Goal: Find specific fact

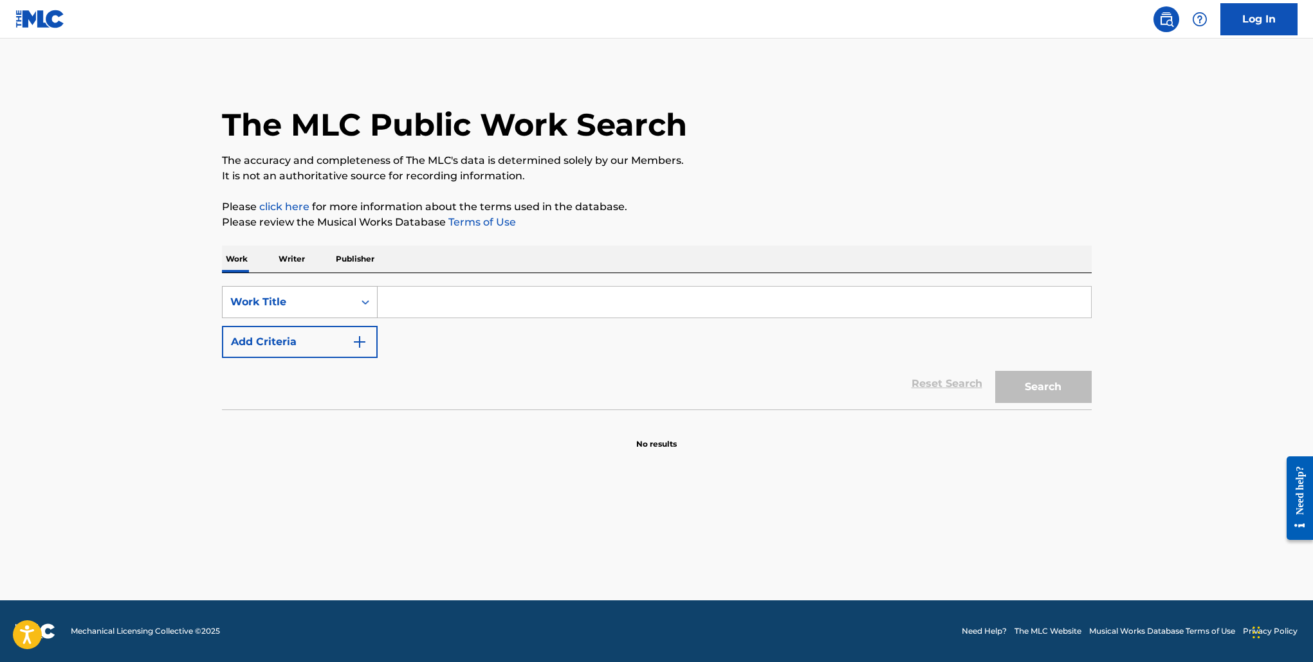
click at [315, 300] on div "Work Title" at bounding box center [288, 302] width 116 height 15
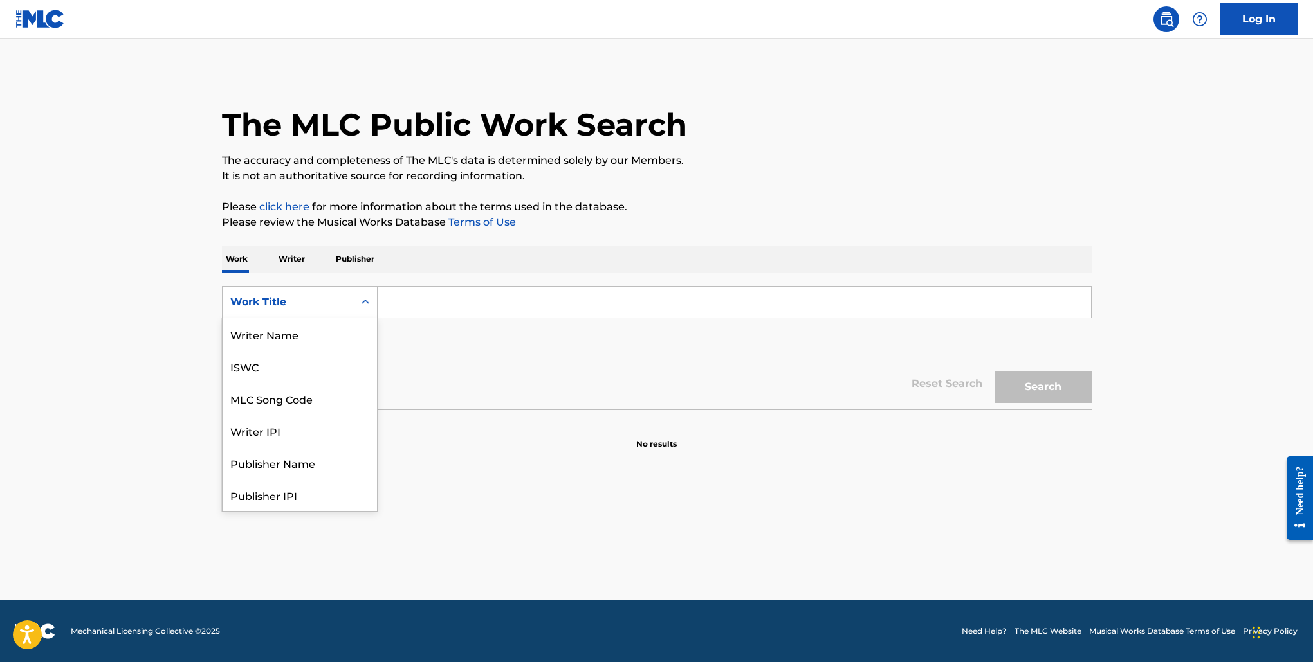
scroll to position [64, 0]
click at [304, 328] on div "MLC Song Code" at bounding box center [300, 334] width 154 height 32
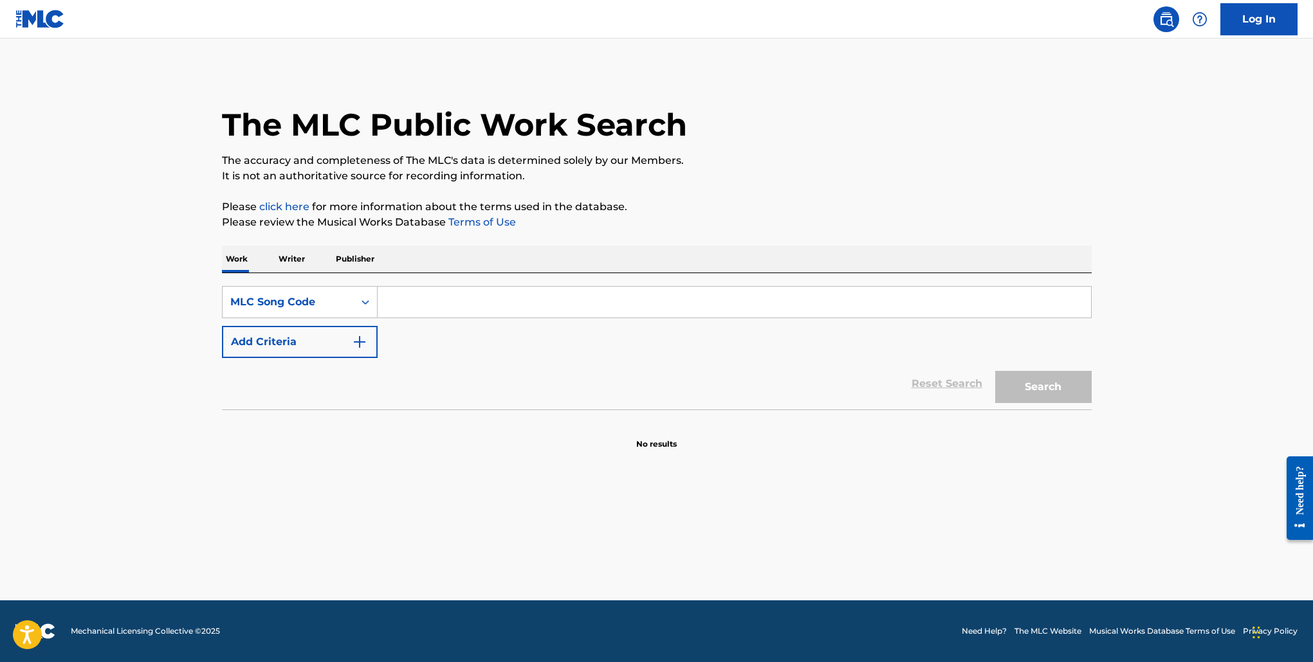
click at [444, 296] on input "Search Form" at bounding box center [734, 302] width 713 height 31
paste input "A1962B"
type input "A1962B"
click at [1023, 381] on button "Search" at bounding box center [1043, 387] width 96 height 32
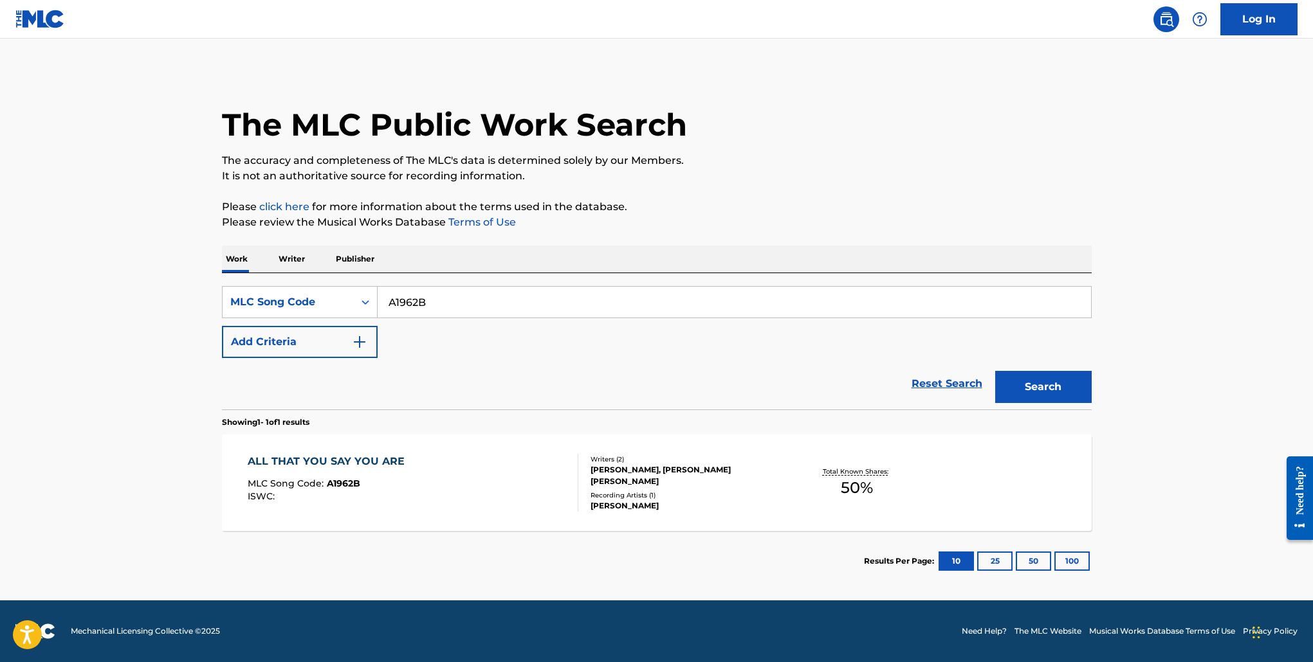
click at [367, 459] on div "ALL THAT YOU SAY YOU ARE" at bounding box center [329, 461] width 163 height 15
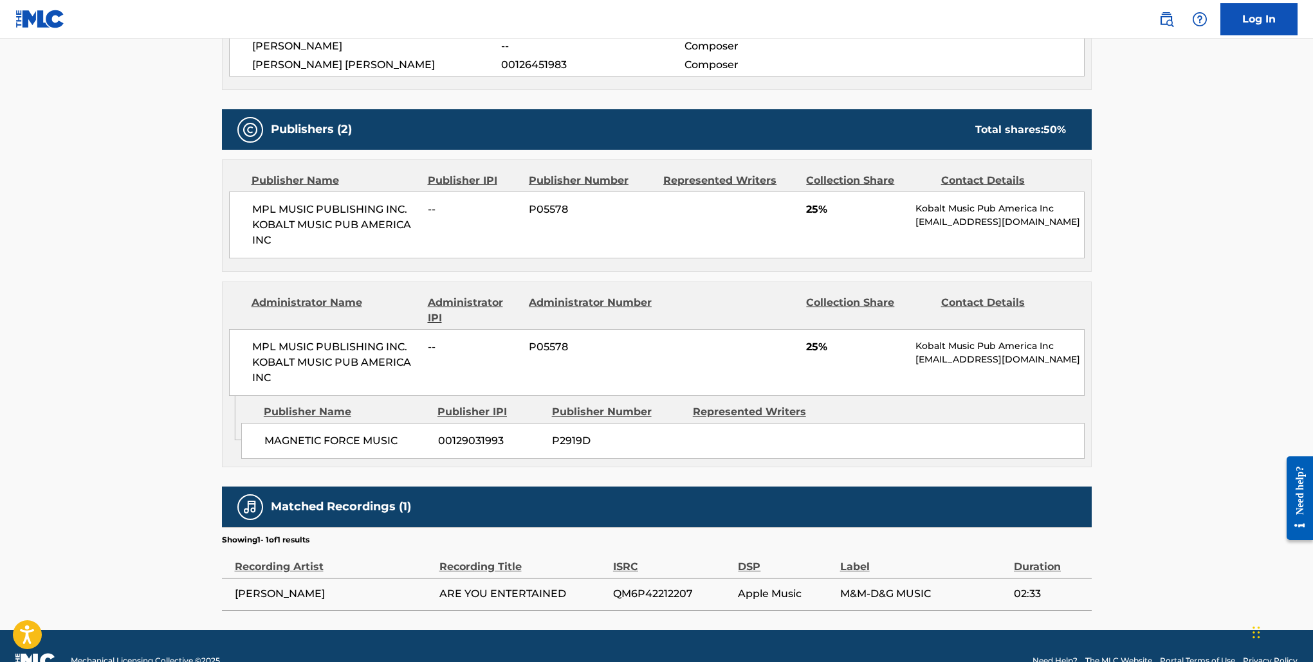
scroll to position [527, 0]
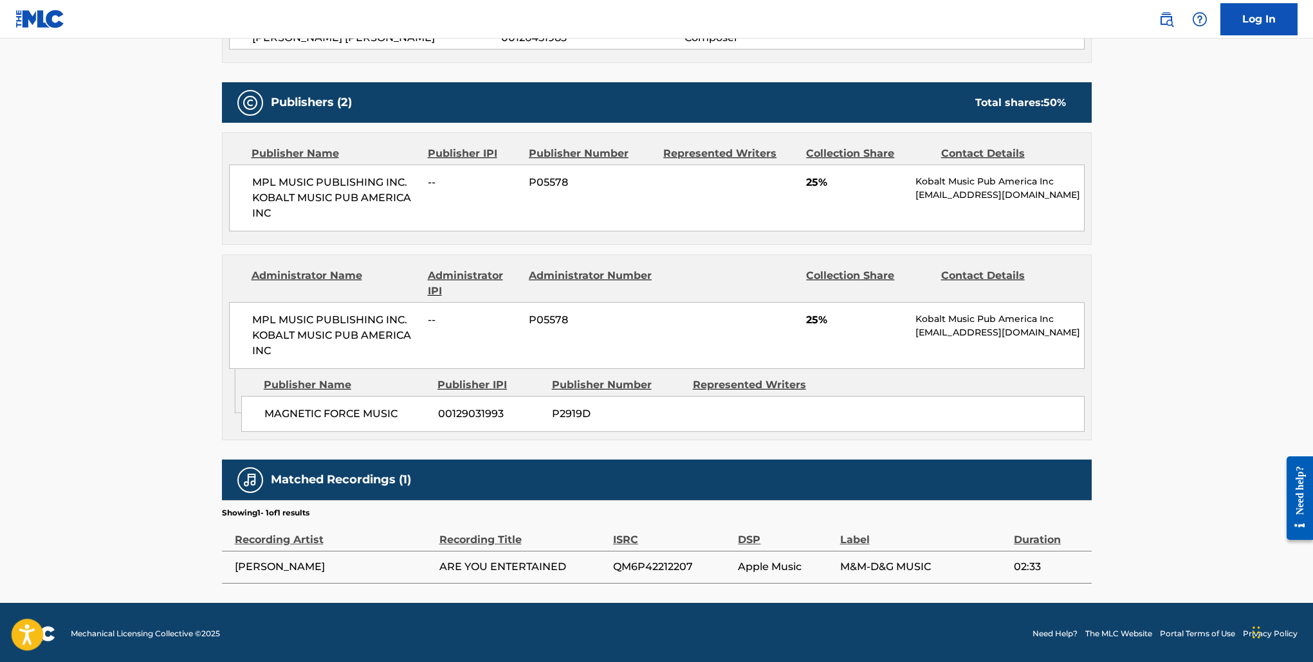
click at [27, 631] on icon "Open accessiBe: accessibility options, statement and help" at bounding box center [26, 637] width 15 height 17
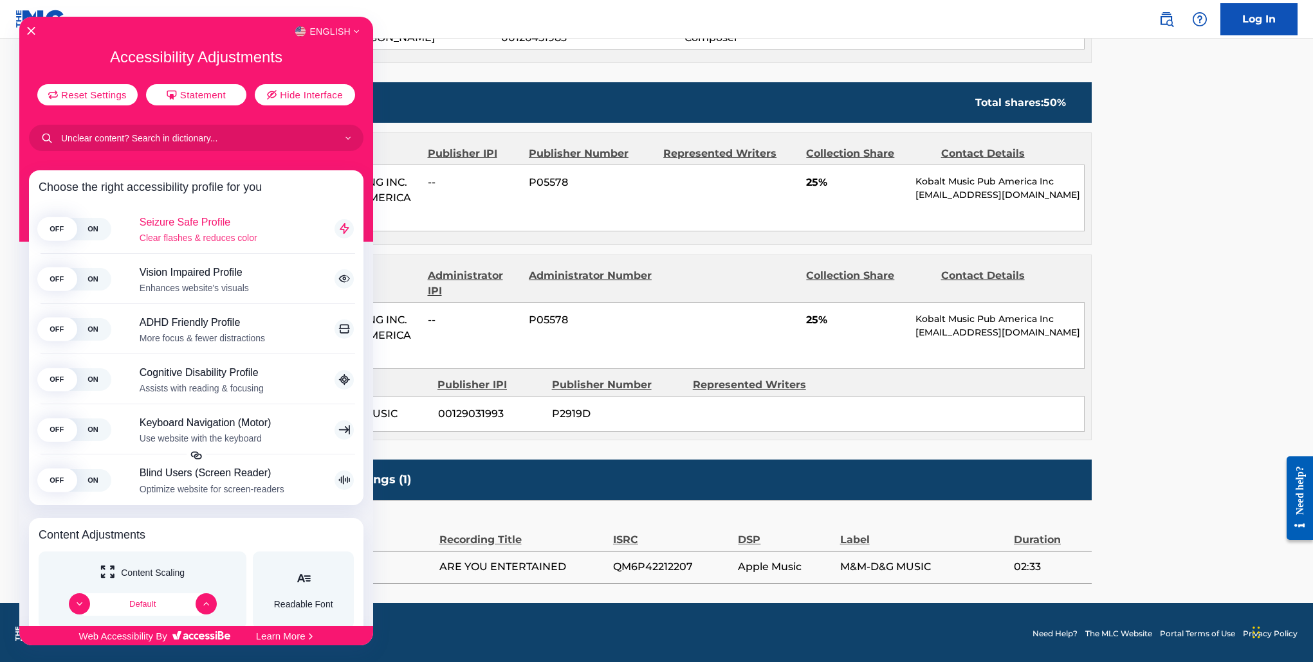
click at [95, 231] on span "ON" at bounding box center [93, 228] width 36 height 23
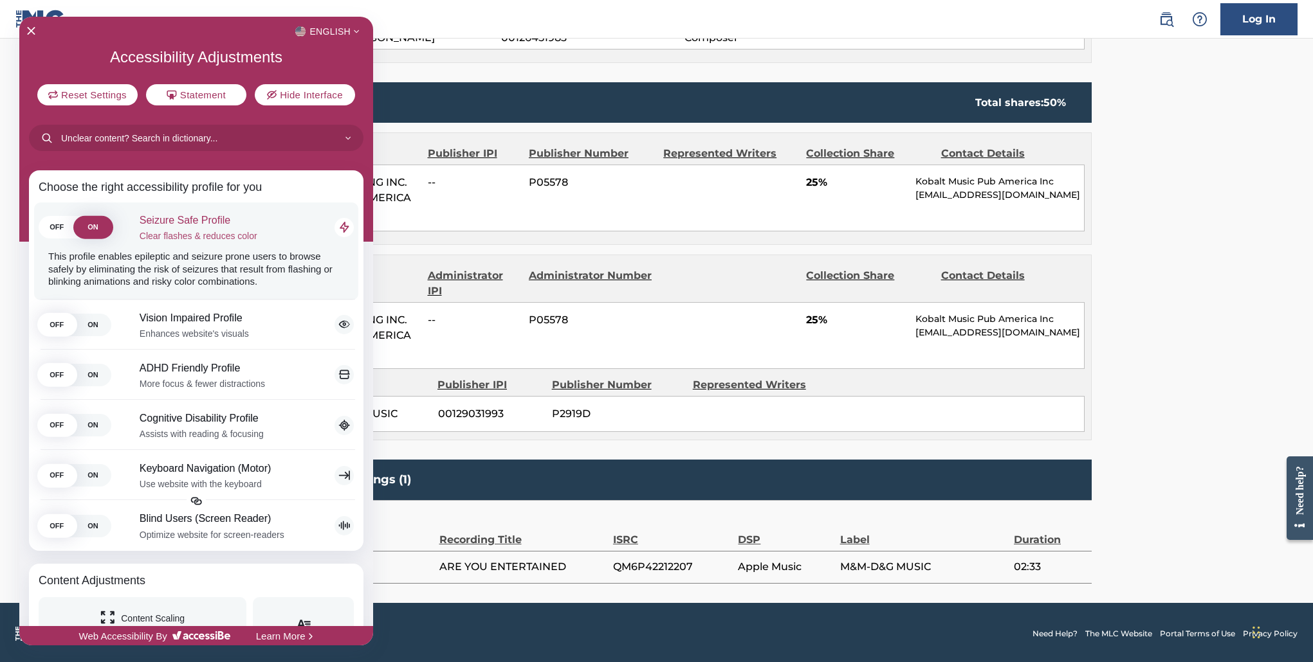
click at [55, 228] on span "OFF" at bounding box center [57, 227] width 36 height 23
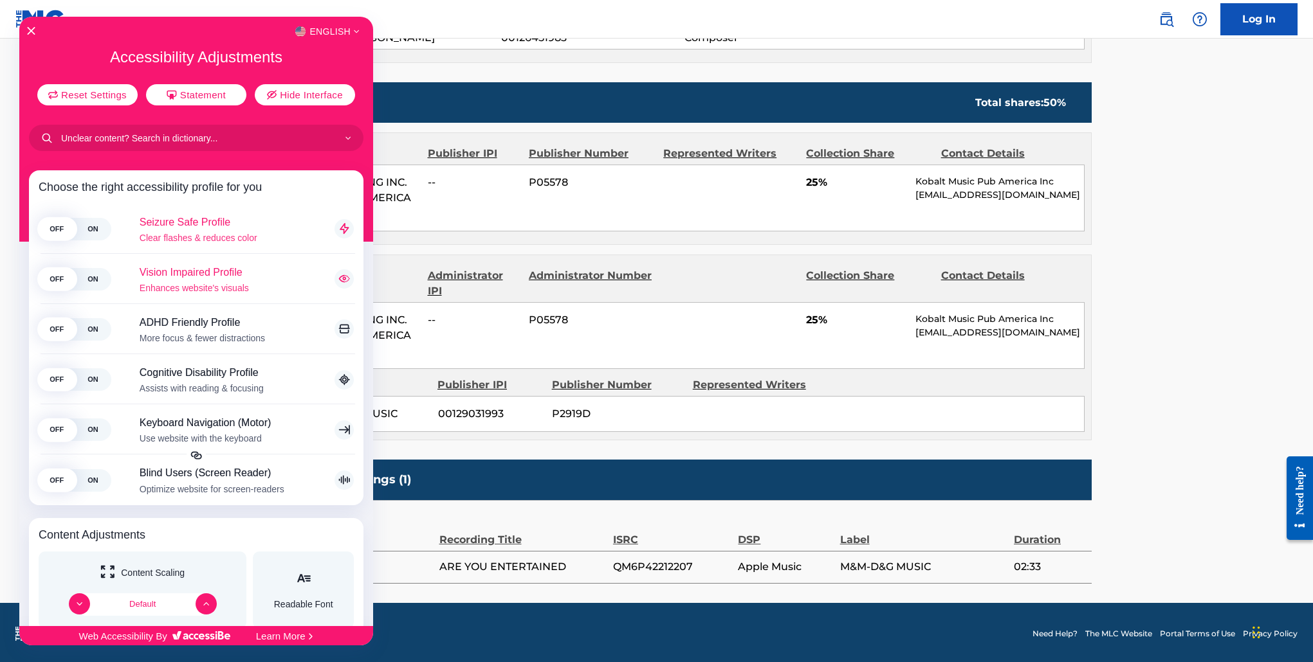
click at [98, 278] on span "ON" at bounding box center [93, 279] width 36 height 23
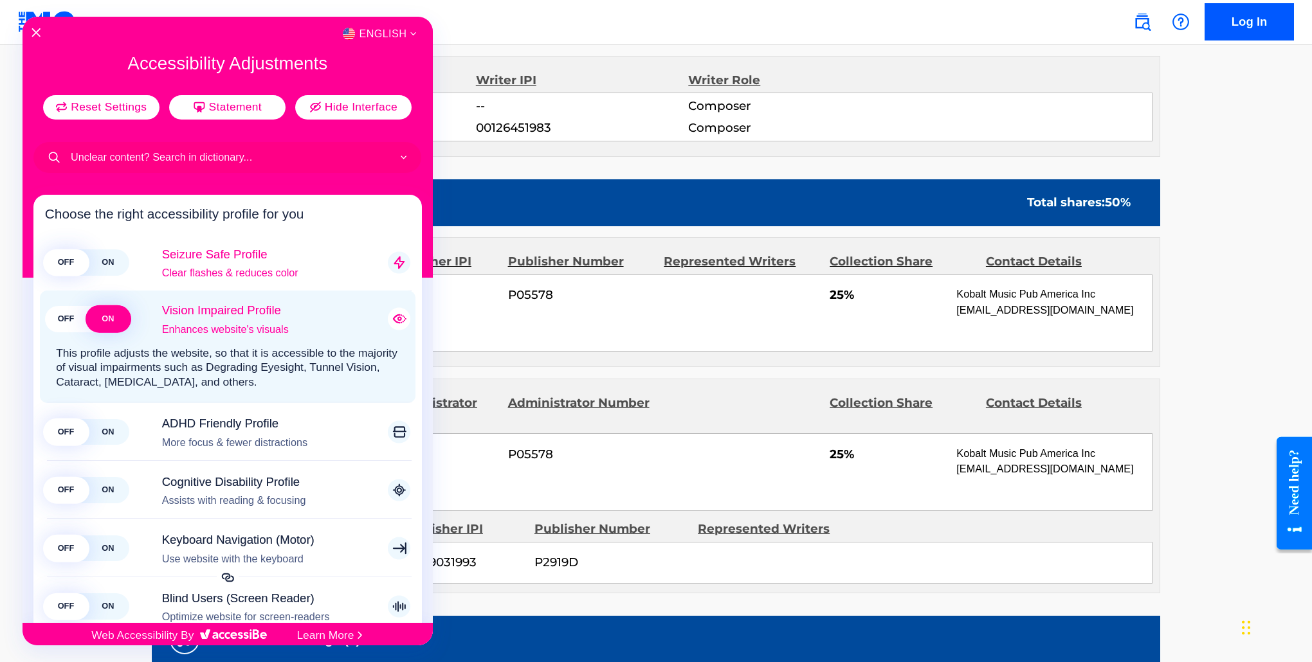
click at [60, 322] on span "OFF" at bounding box center [66, 319] width 42 height 26
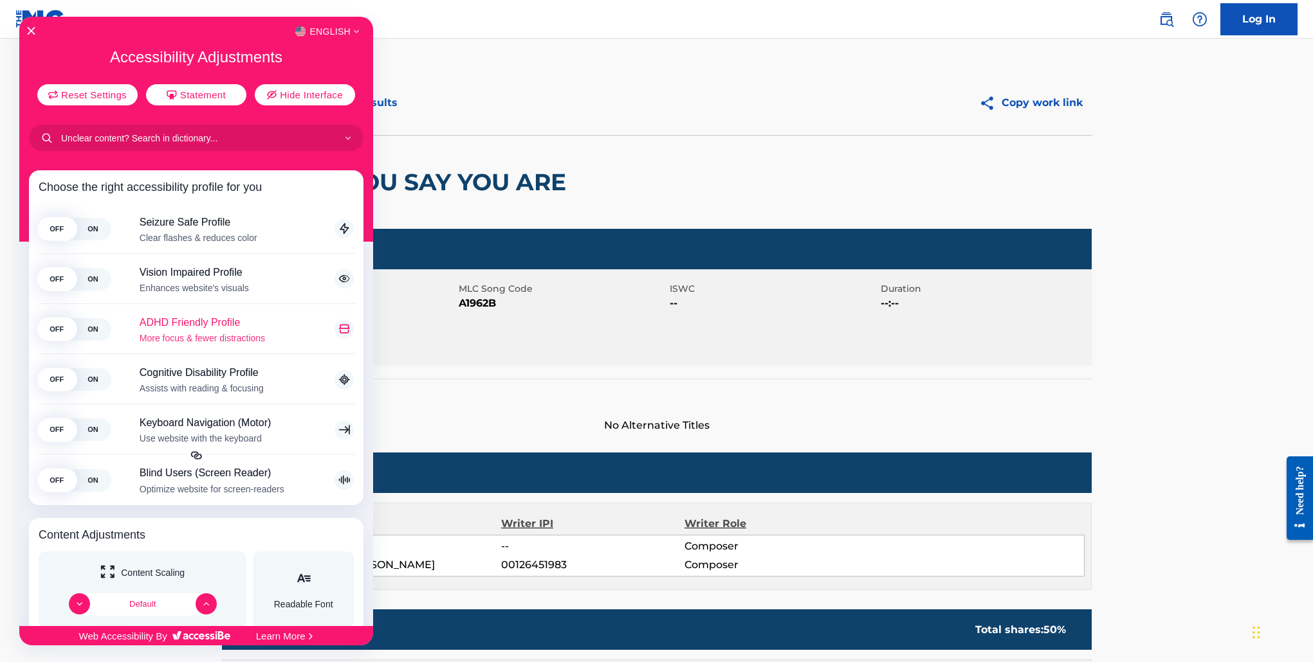
click at [95, 330] on span "ON" at bounding box center [93, 329] width 36 height 23
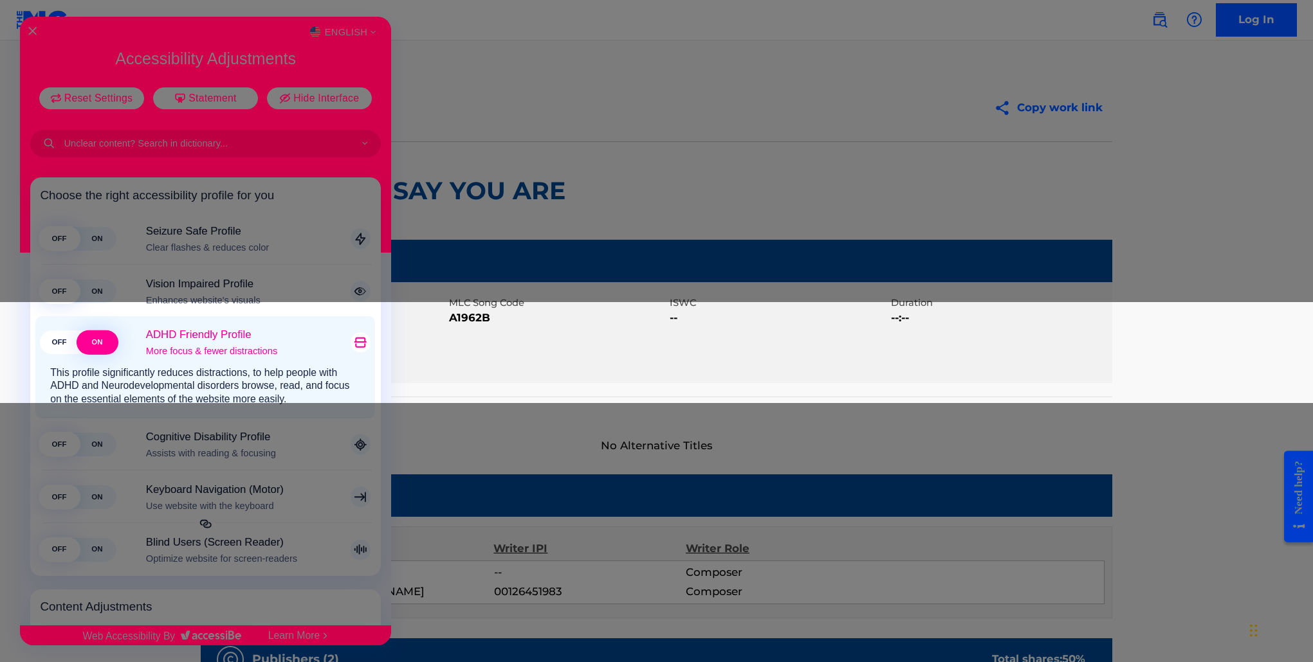
click at [55, 337] on span "OFF" at bounding box center [60, 343] width 38 height 24
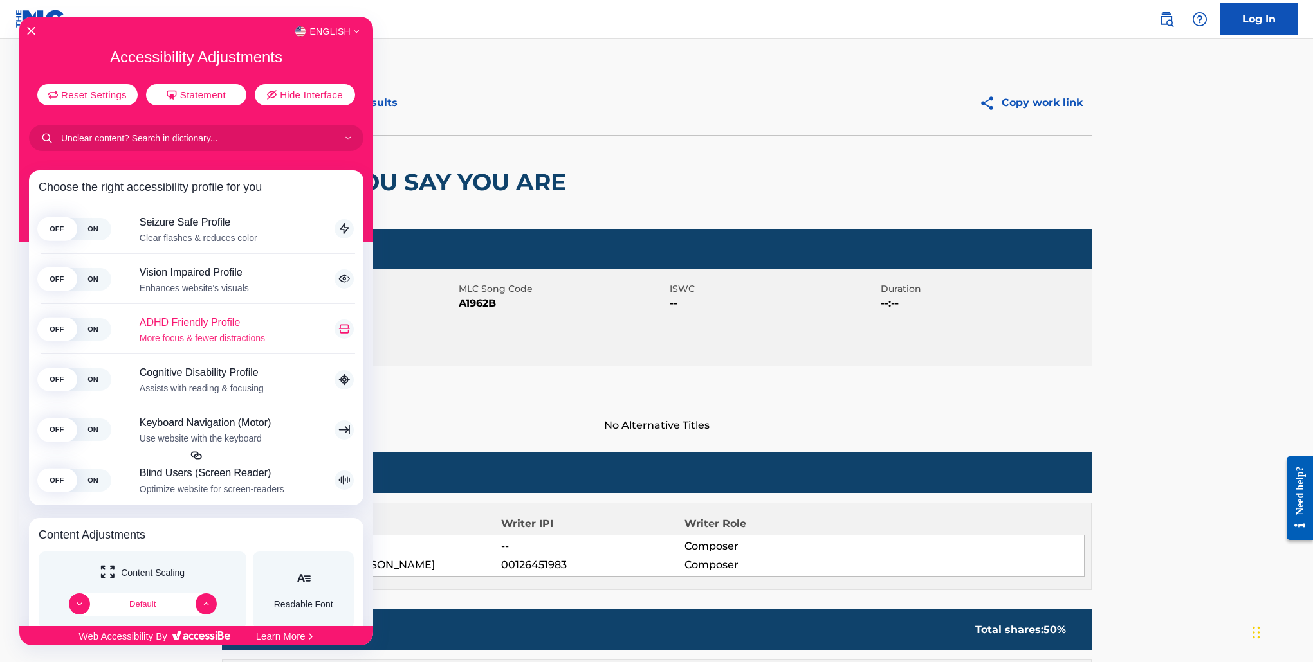
click at [85, 332] on span "ON" at bounding box center [93, 329] width 36 height 23
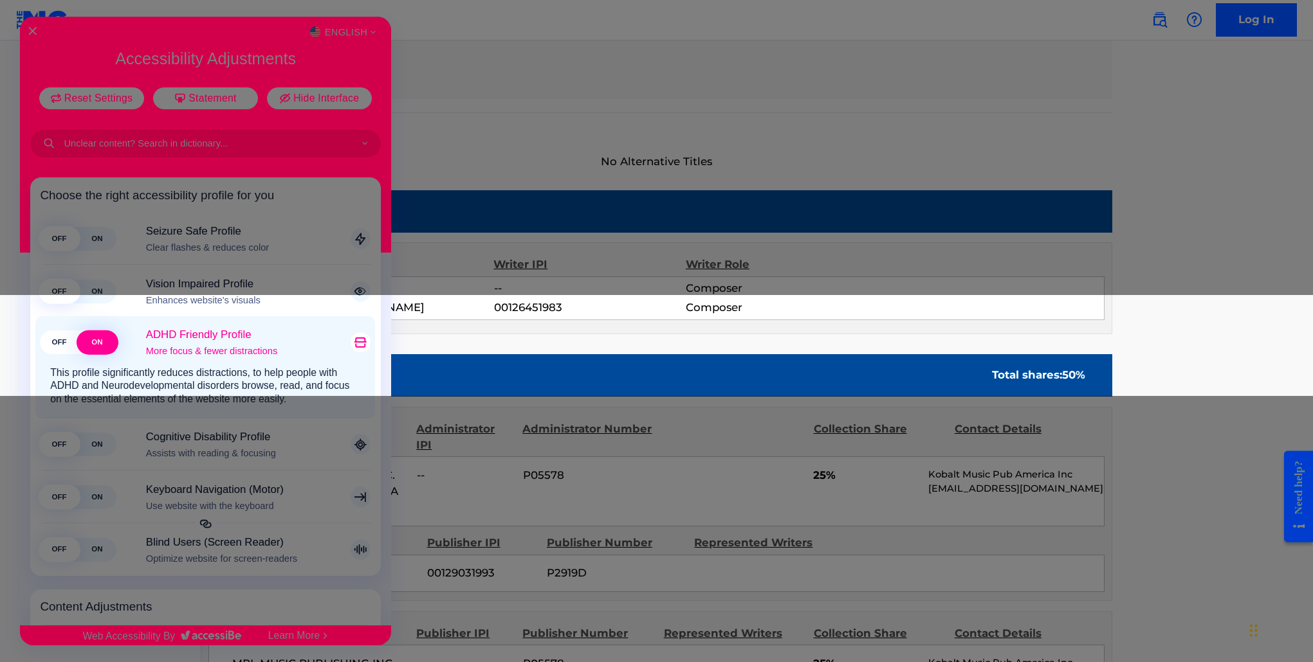
scroll to position [405, 0]
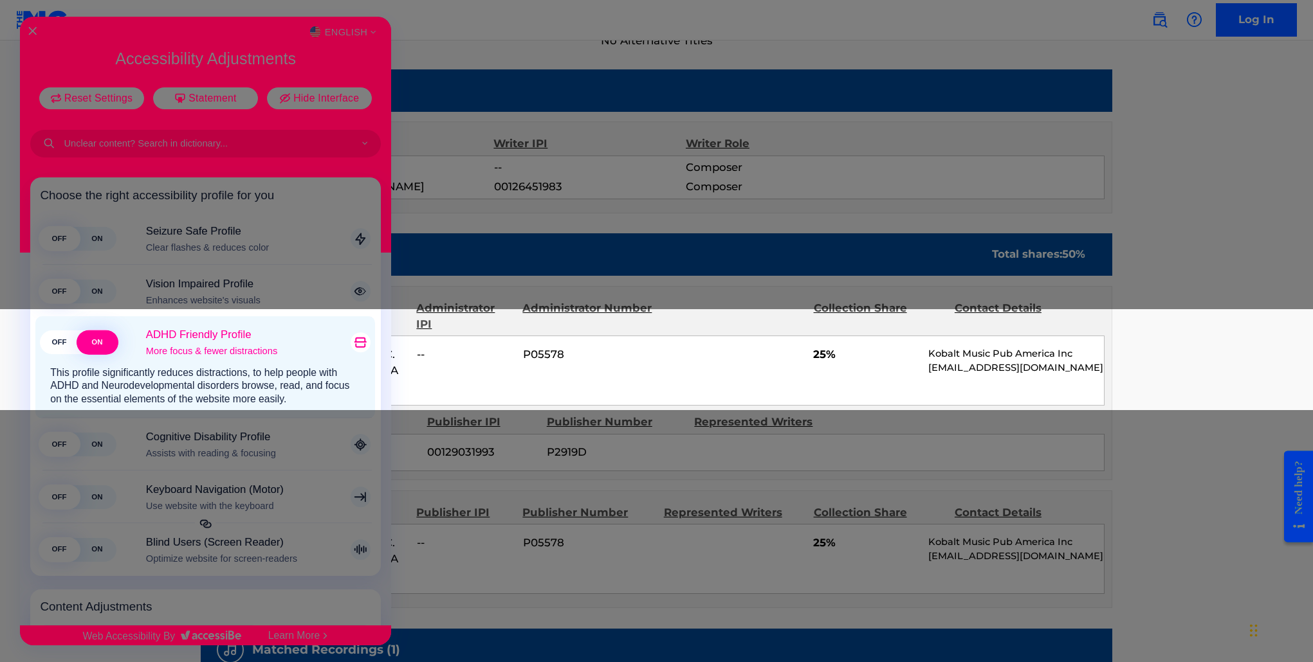
click at [68, 343] on span "OFF" at bounding box center [60, 343] width 38 height 24
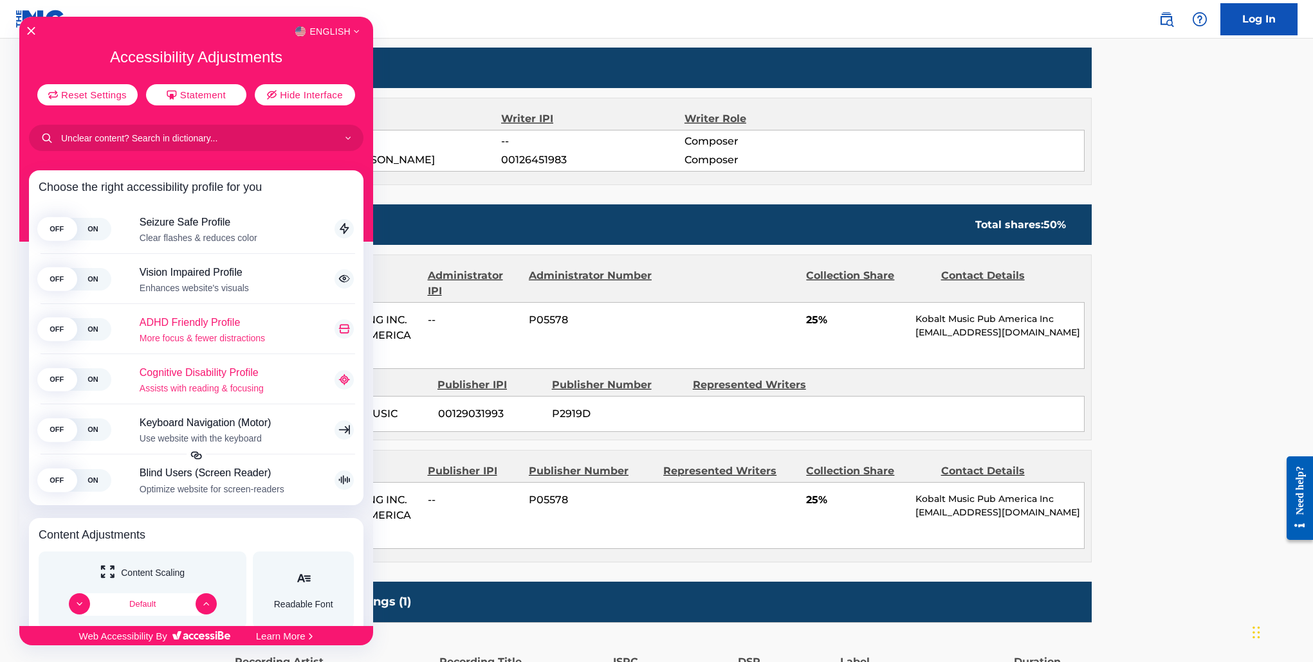
click at [84, 382] on span "ON" at bounding box center [93, 380] width 36 height 23
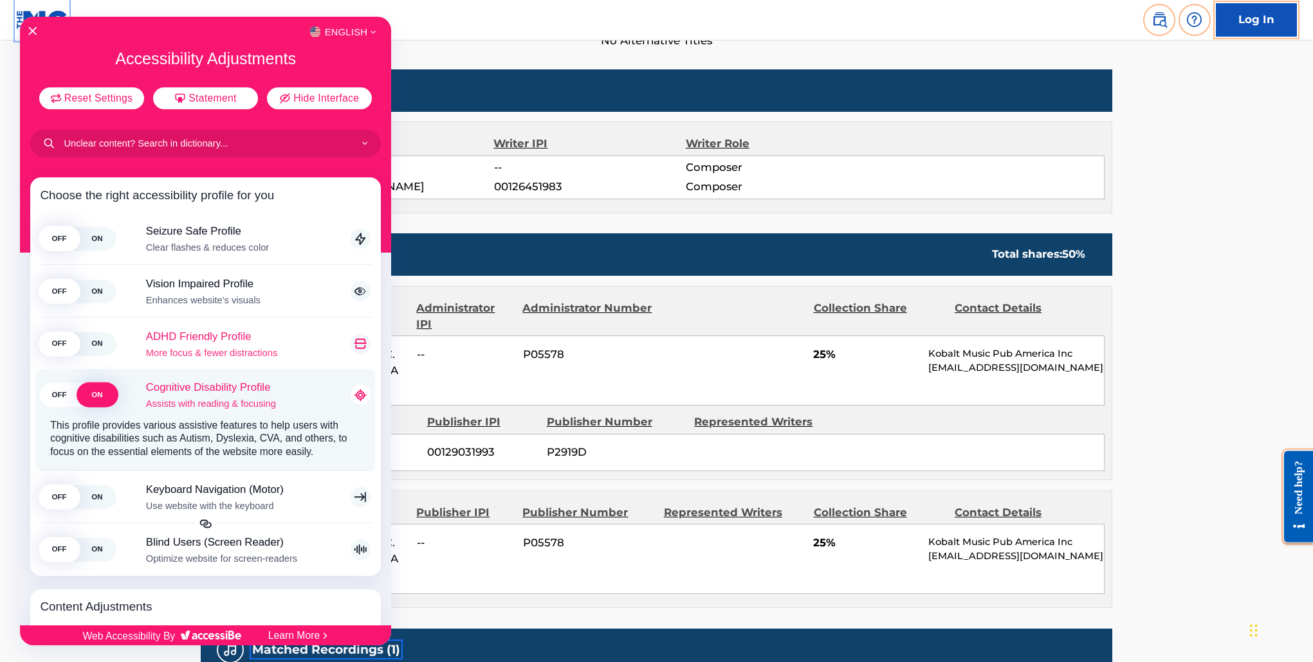
click at [59, 401] on span "OFF" at bounding box center [60, 395] width 38 height 24
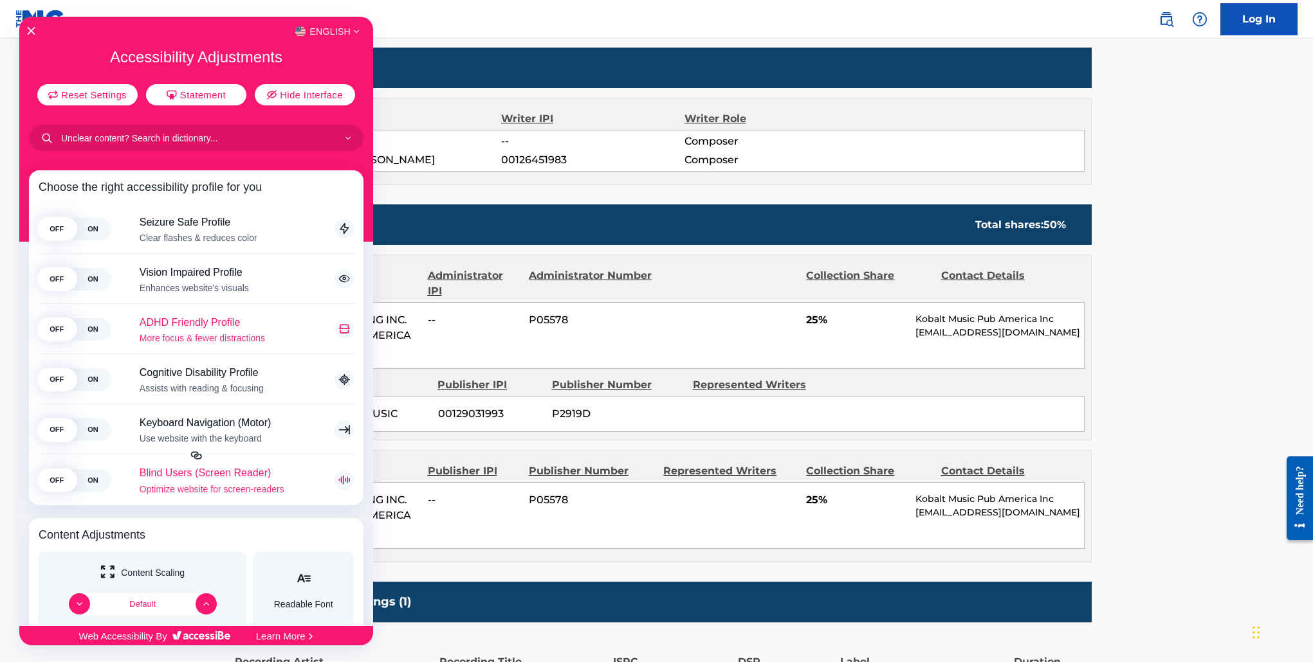
click at [89, 481] on span "ON" at bounding box center [93, 480] width 36 height 23
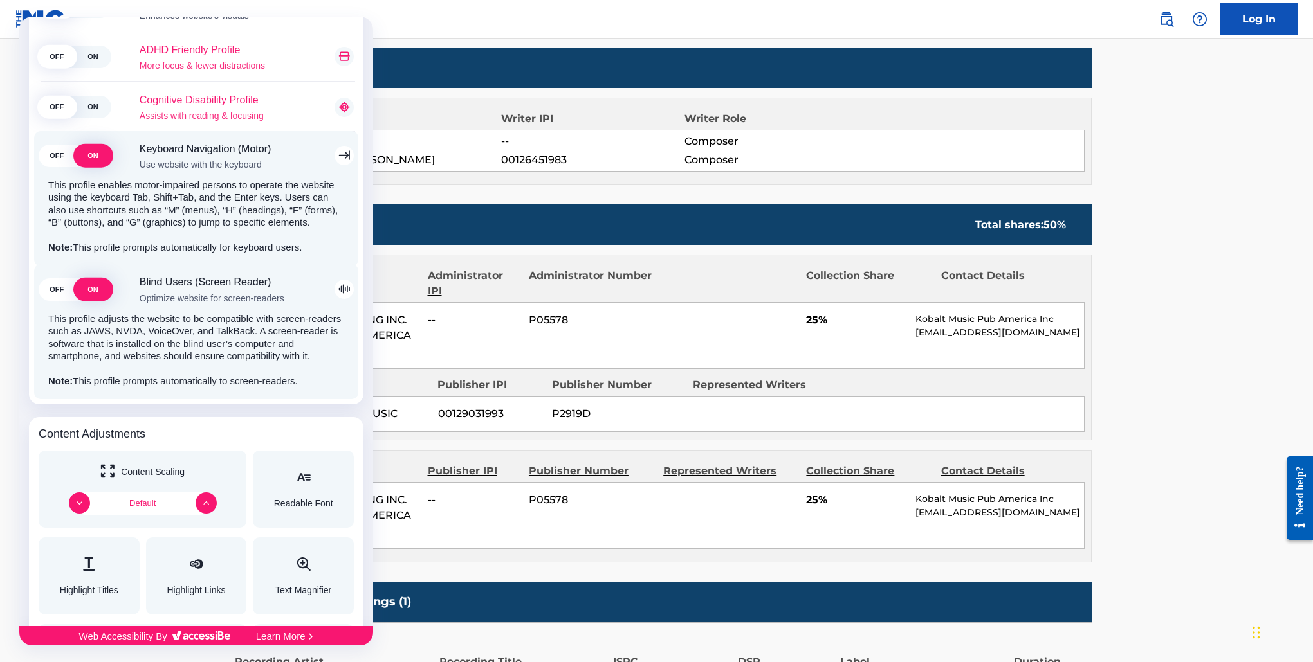
scroll to position [304, 0]
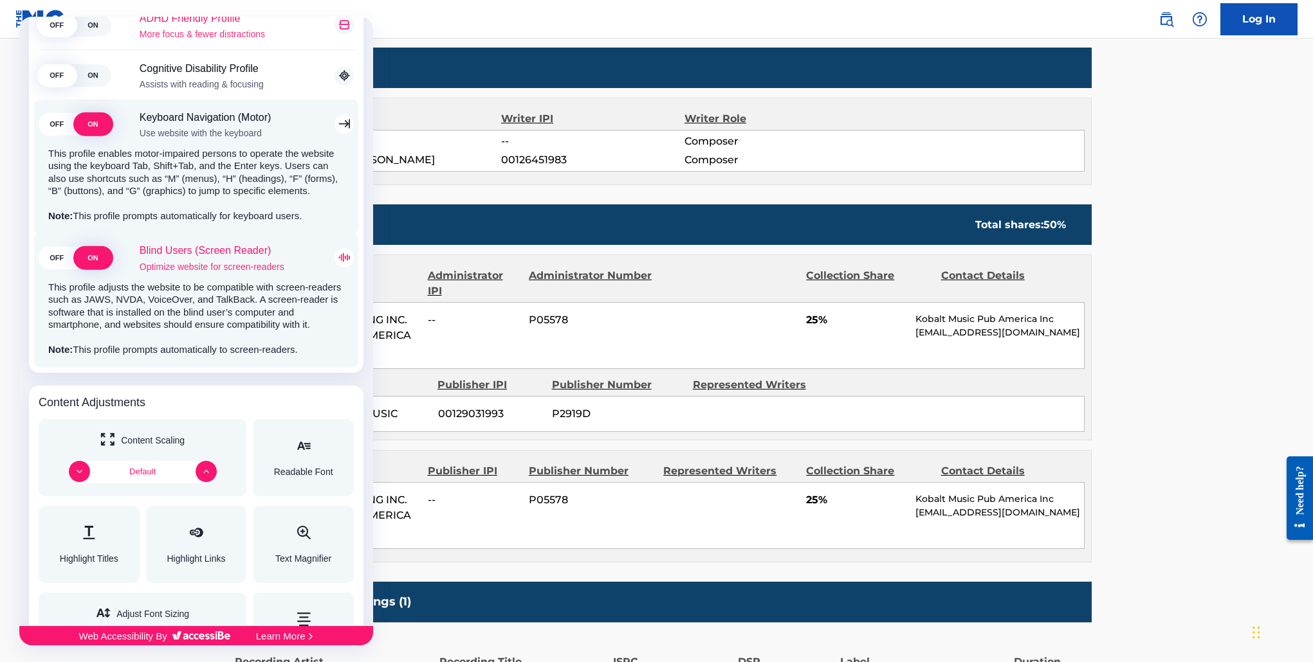
click at [51, 260] on span "OFF" at bounding box center [57, 257] width 36 height 23
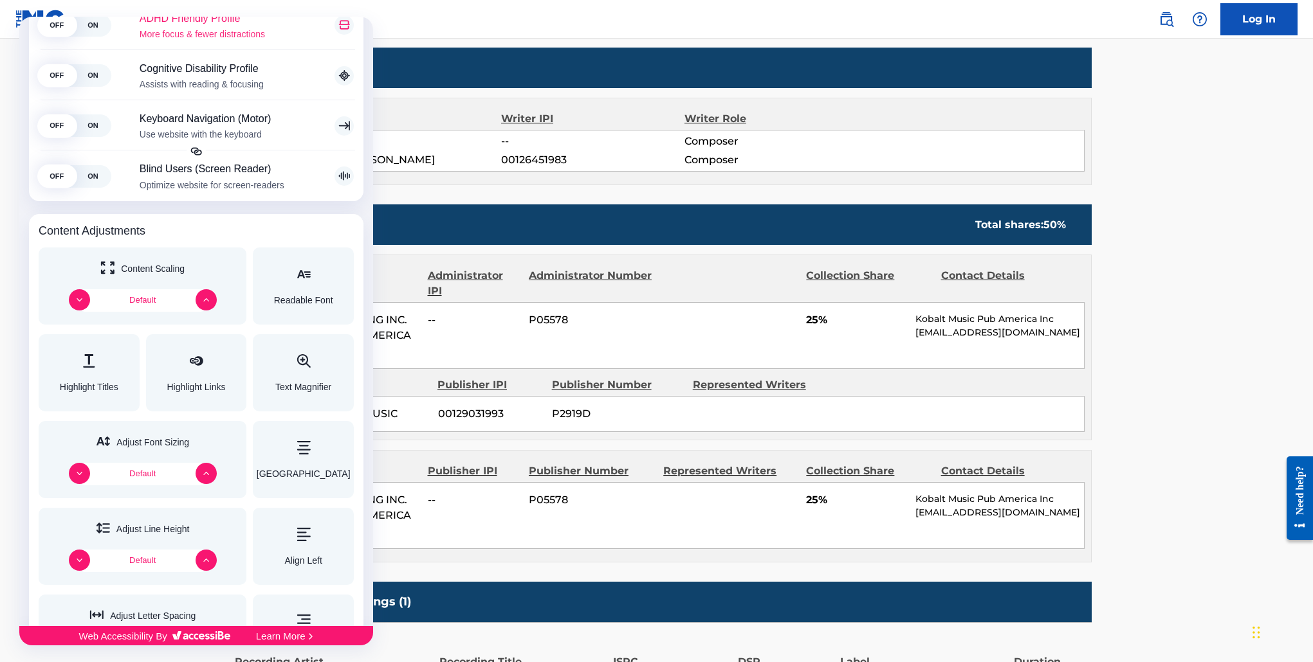
scroll to position [0, 0]
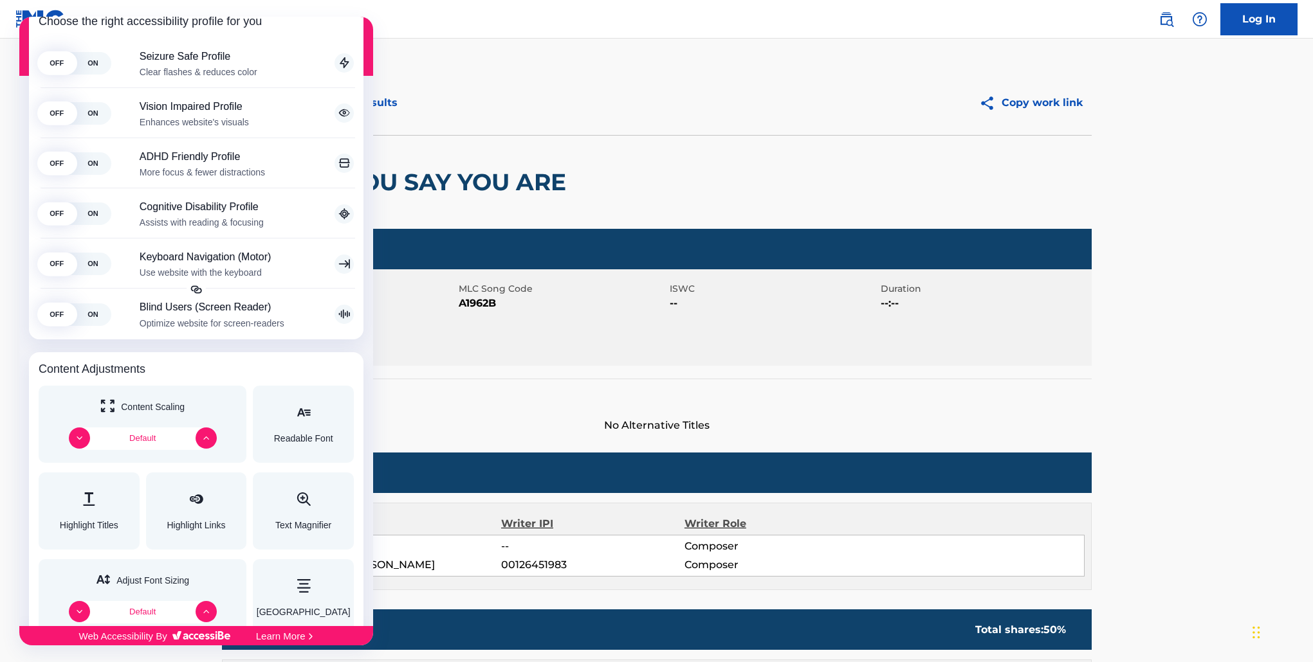
scroll to position [300, 0]
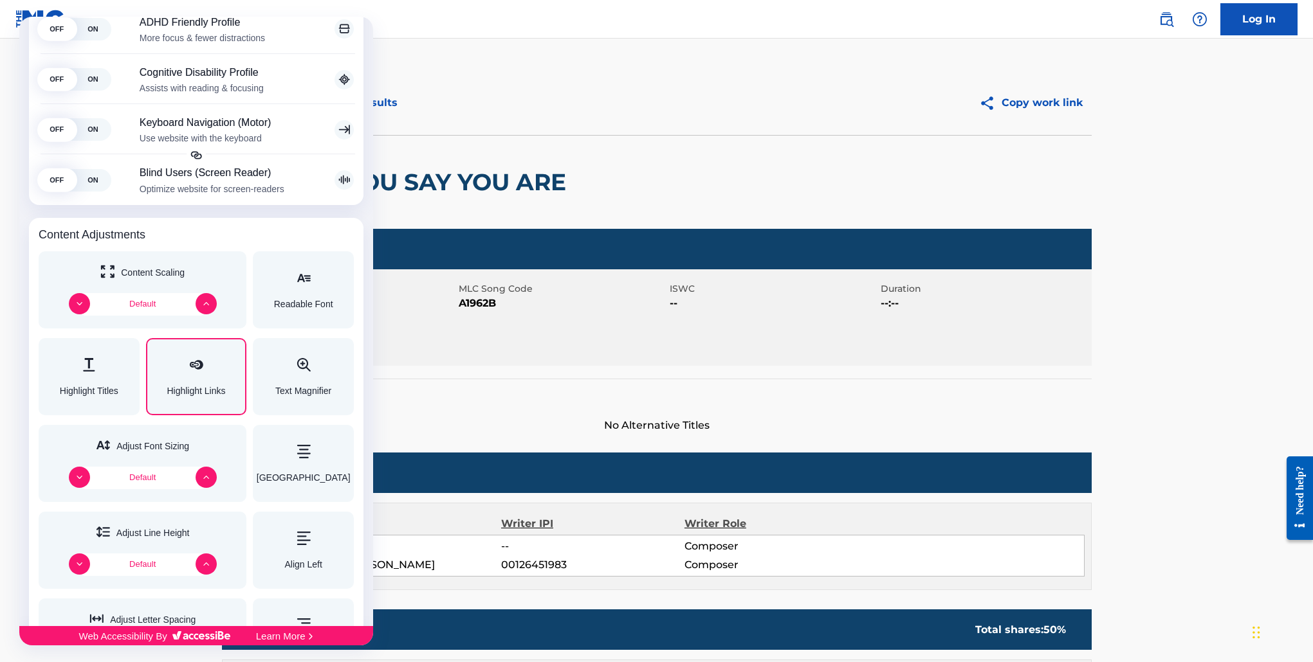
click at [197, 376] on div "Highlight Links" at bounding box center [196, 376] width 59 height 37
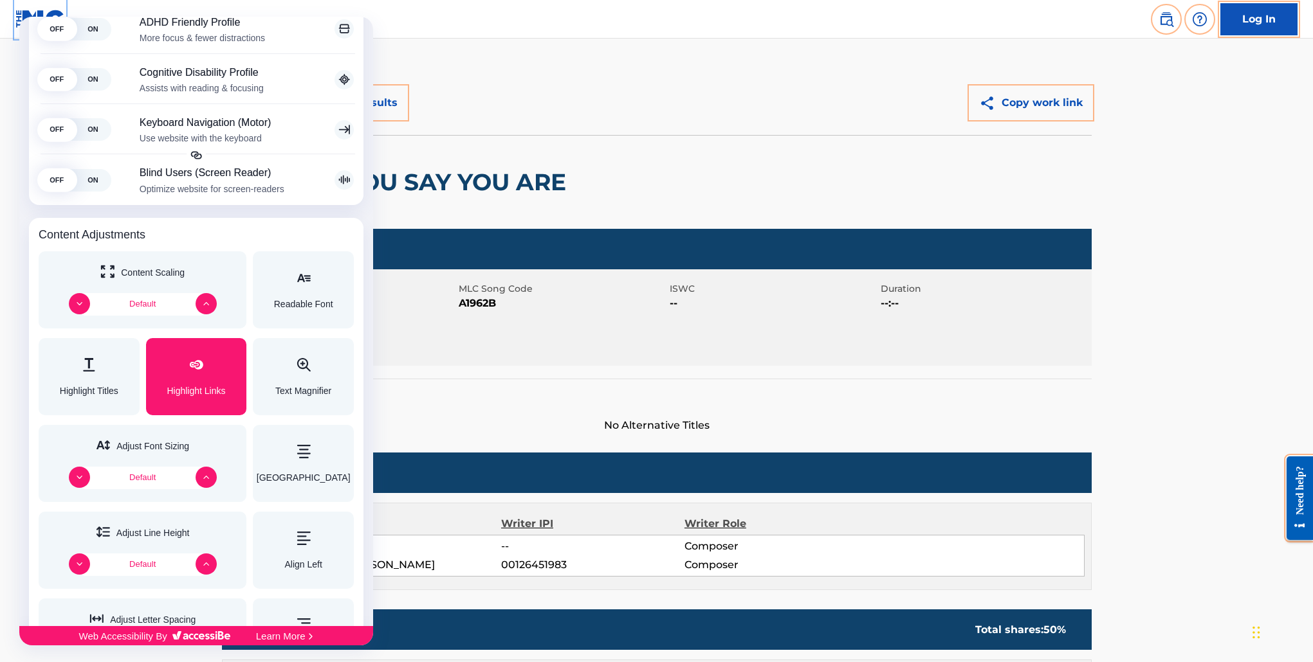
click at [197, 376] on div "Highlight Links" at bounding box center [196, 376] width 59 height 37
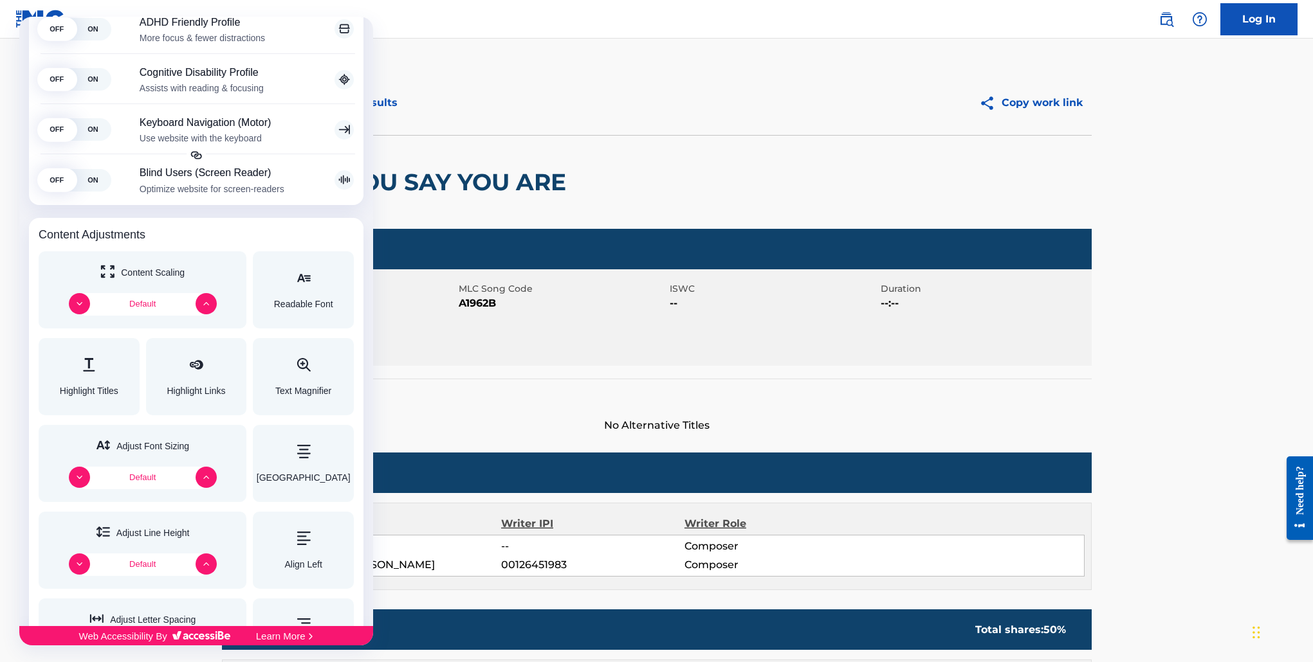
click at [561, 122] on div at bounding box center [656, 331] width 1313 height 662
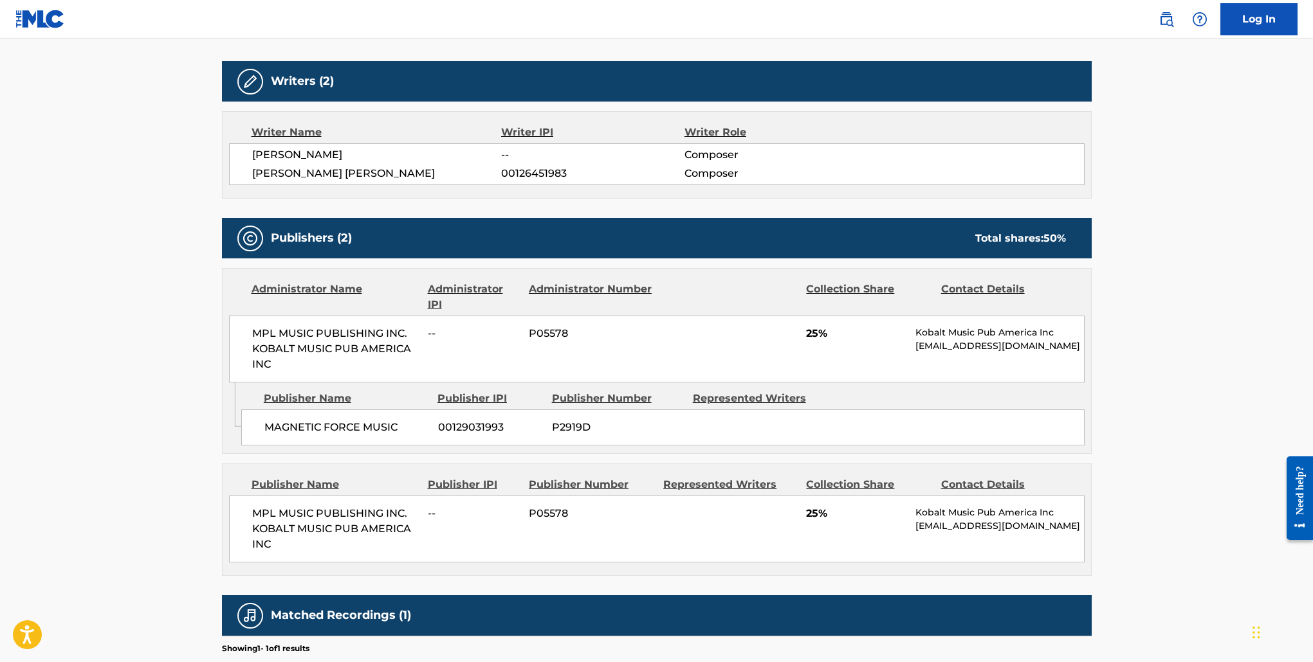
scroll to position [527, 0]
